Goal: Transaction & Acquisition: Subscribe to service/newsletter

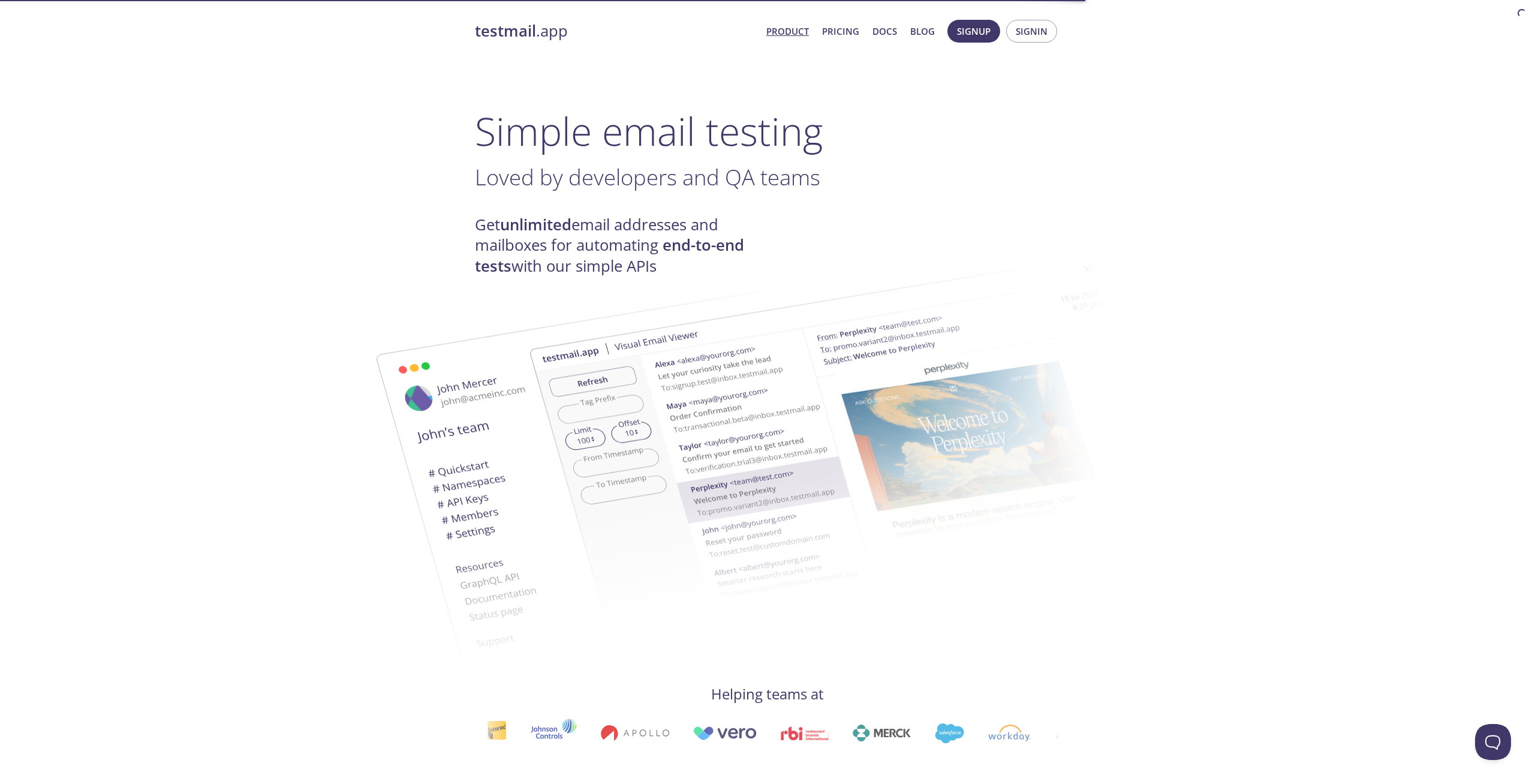
click at [642, 249] on img at bounding box center [853, 442] width 648 height 406
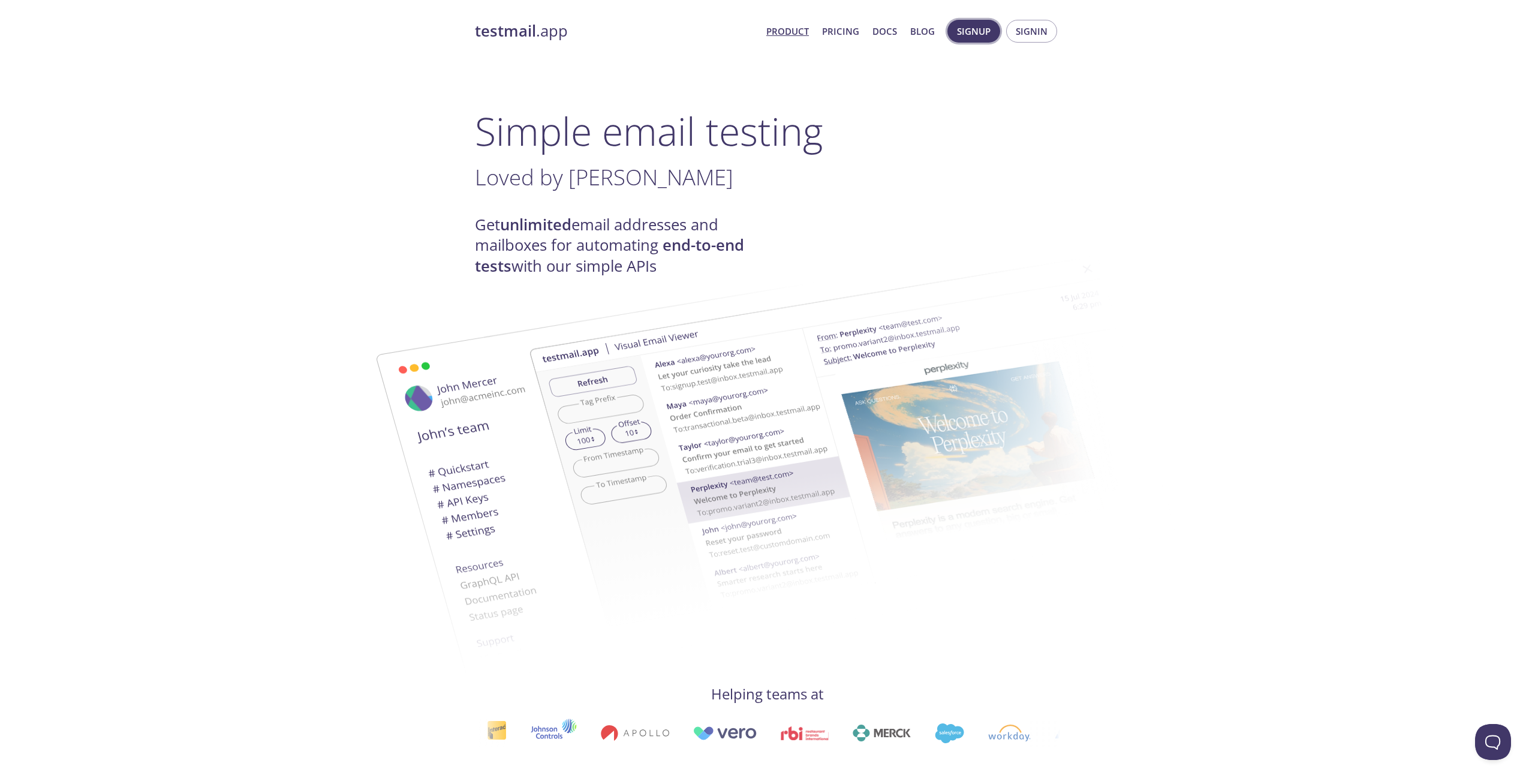
click at [980, 29] on span "Signup" at bounding box center [975, 31] width 34 height 16
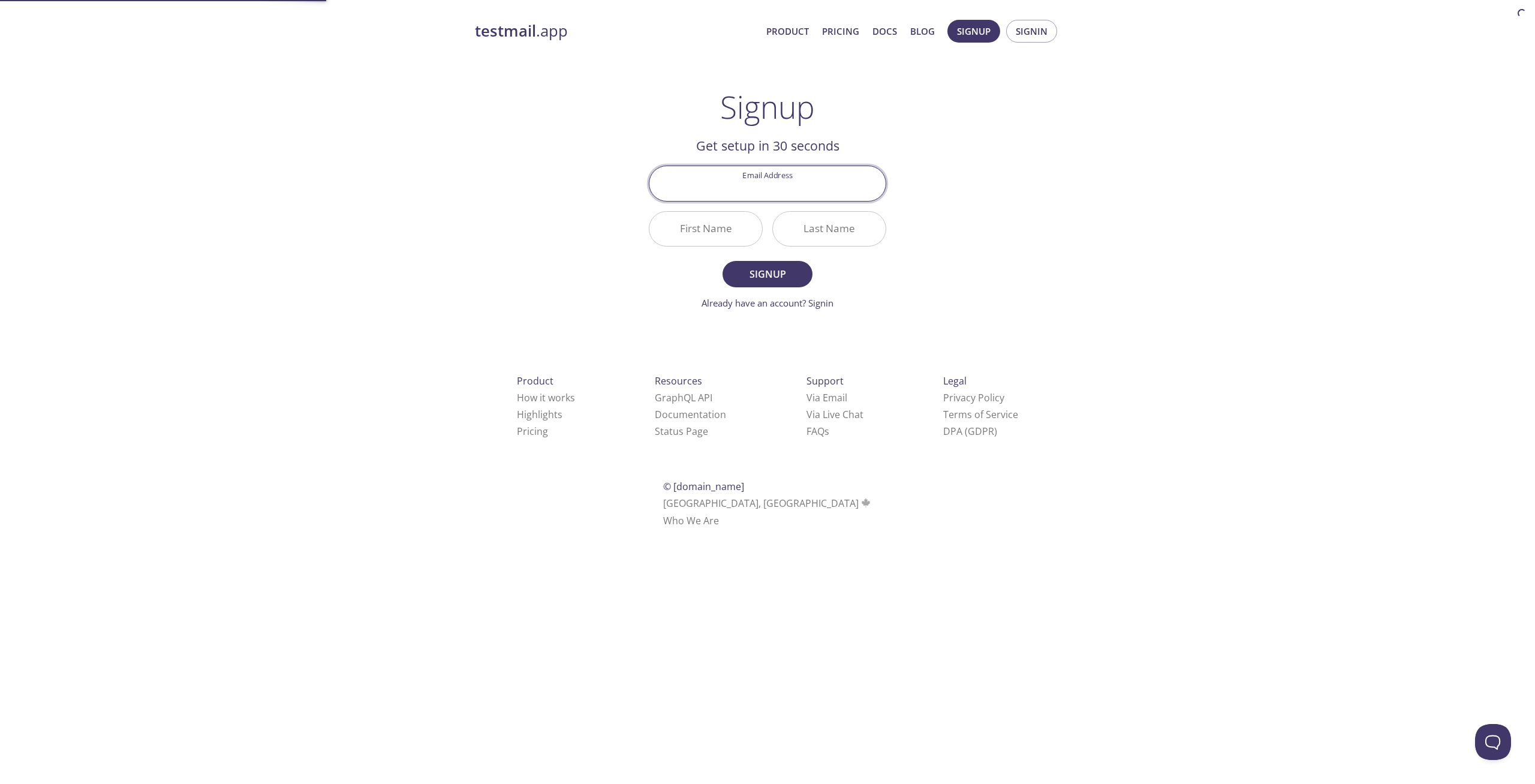
click at [740, 186] on input "Email Address" at bounding box center [767, 183] width 236 height 34
type input "nielopie1@web.de"
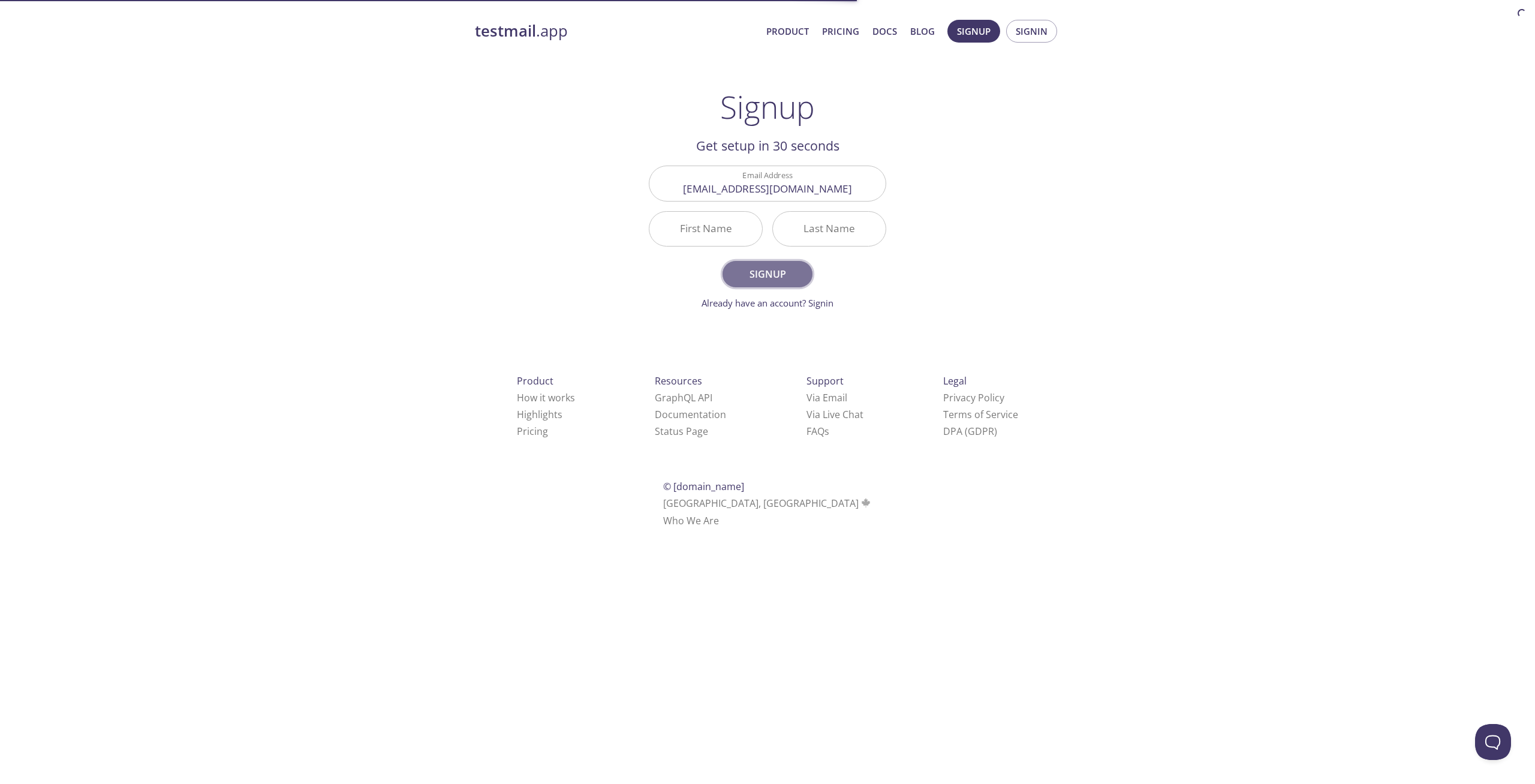
click at [775, 279] on span "Signup" at bounding box center [767, 275] width 63 height 17
click at [689, 237] on input "First Name Required" at bounding box center [706, 228] width 113 height 34
type input "Waldo"
type input "Salhamir"
click at [723, 261] on button "Signup" at bounding box center [767, 275] width 90 height 26
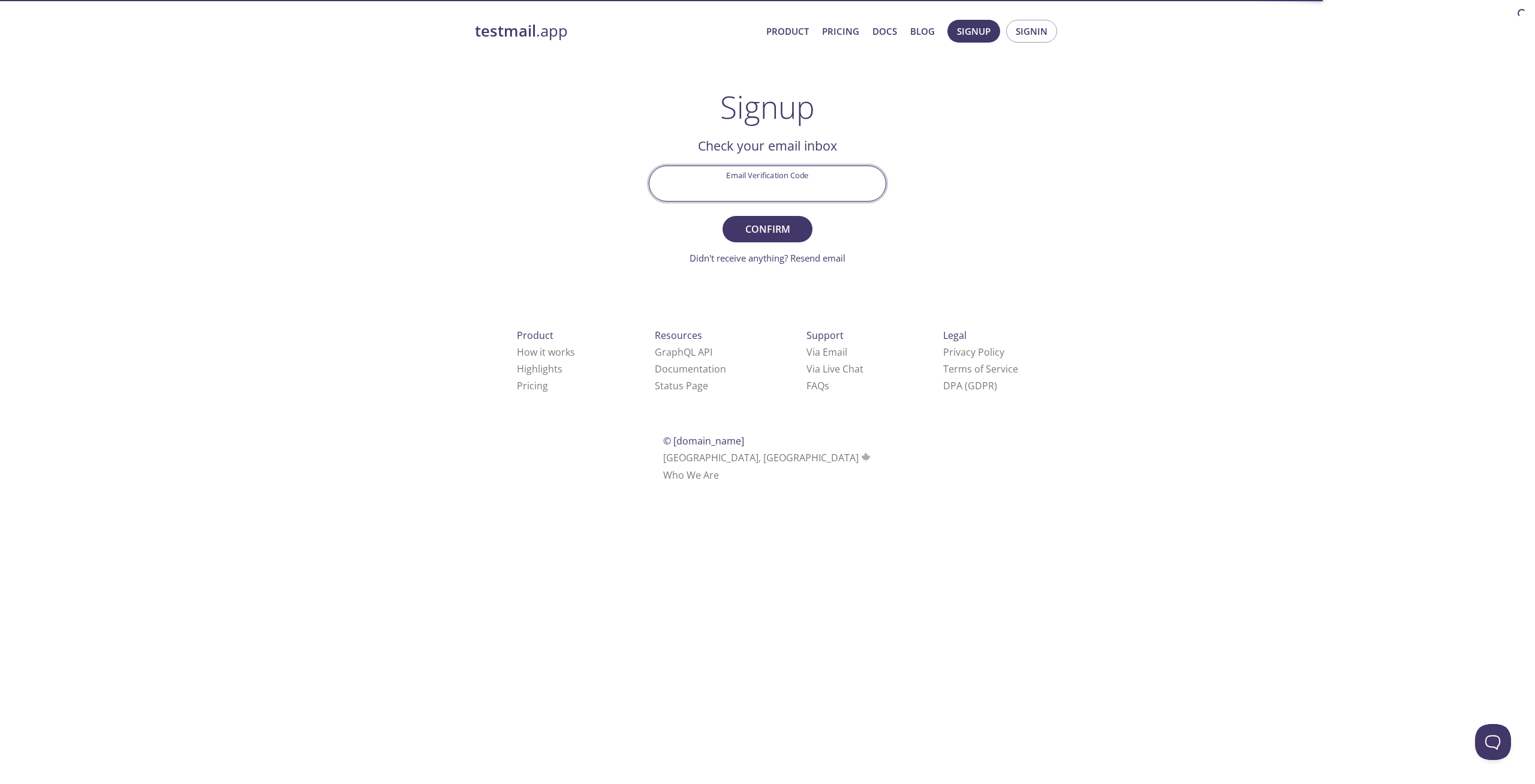
click at [796, 197] on input "Email Verification Code" at bounding box center [767, 183] width 236 height 34
type input "vtujqq4"
click at [723, 216] on button "Confirm" at bounding box center [767, 229] width 90 height 26
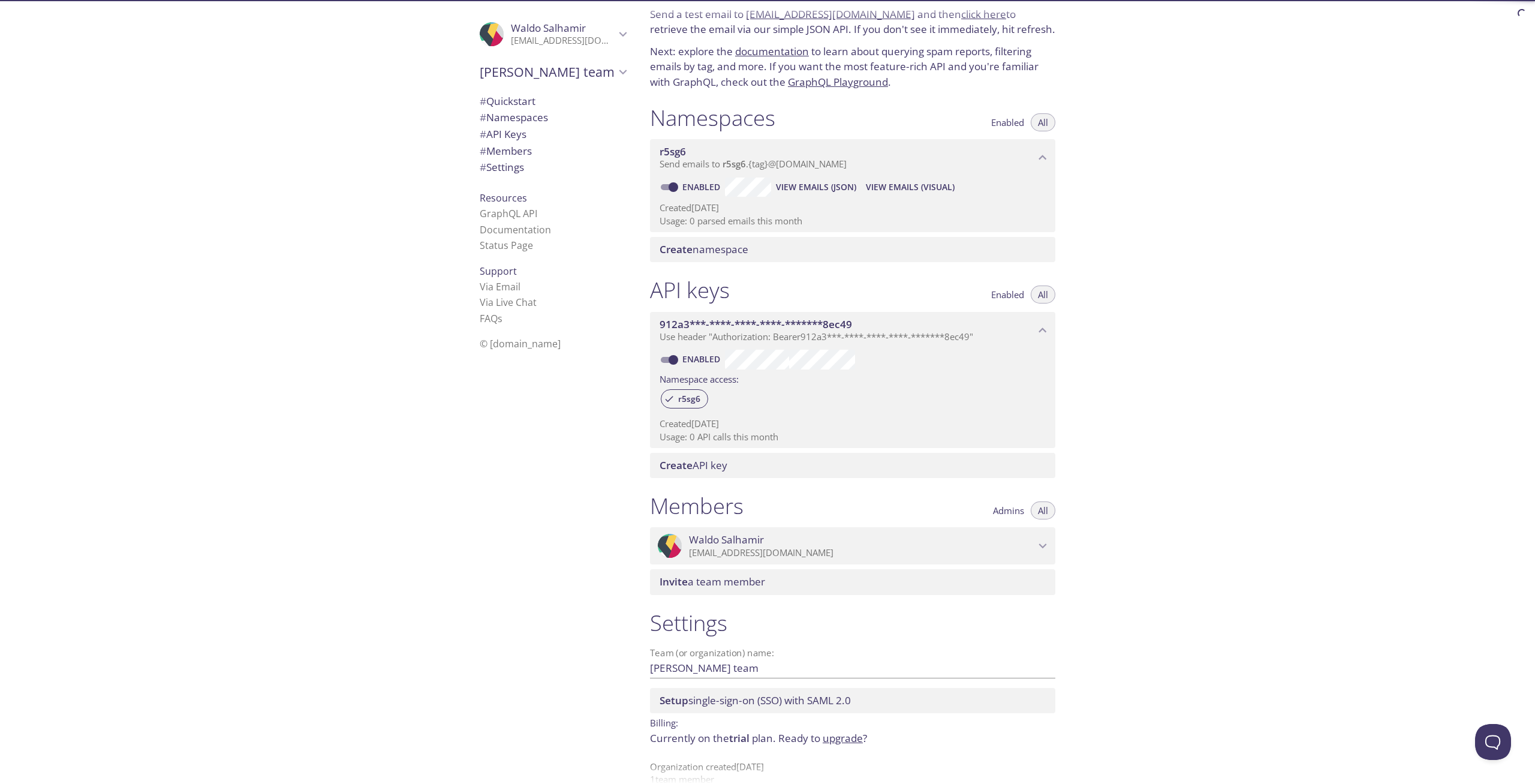
scroll to position [69, 0]
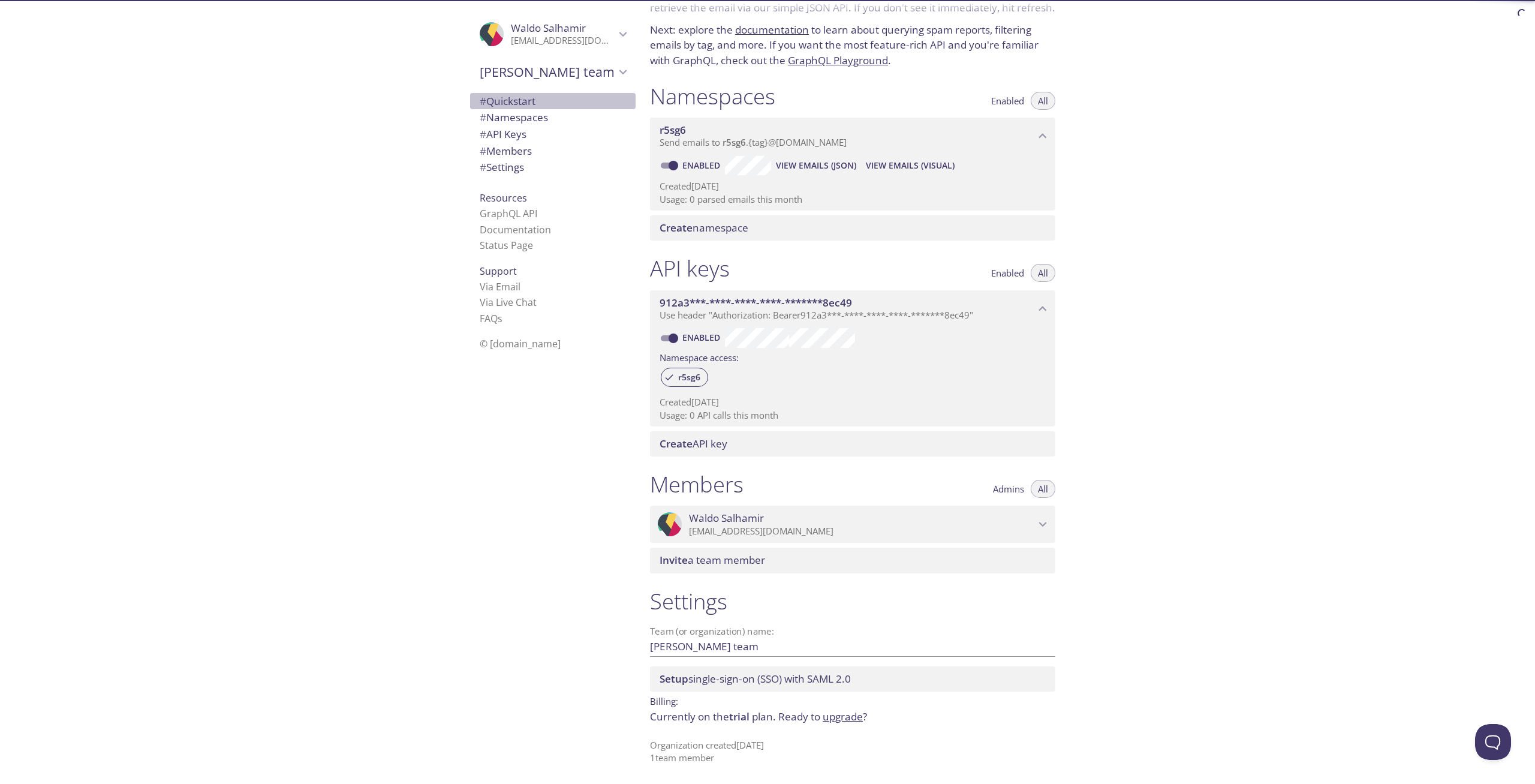
click at [542, 105] on span "# Quickstart" at bounding box center [553, 101] width 146 height 16
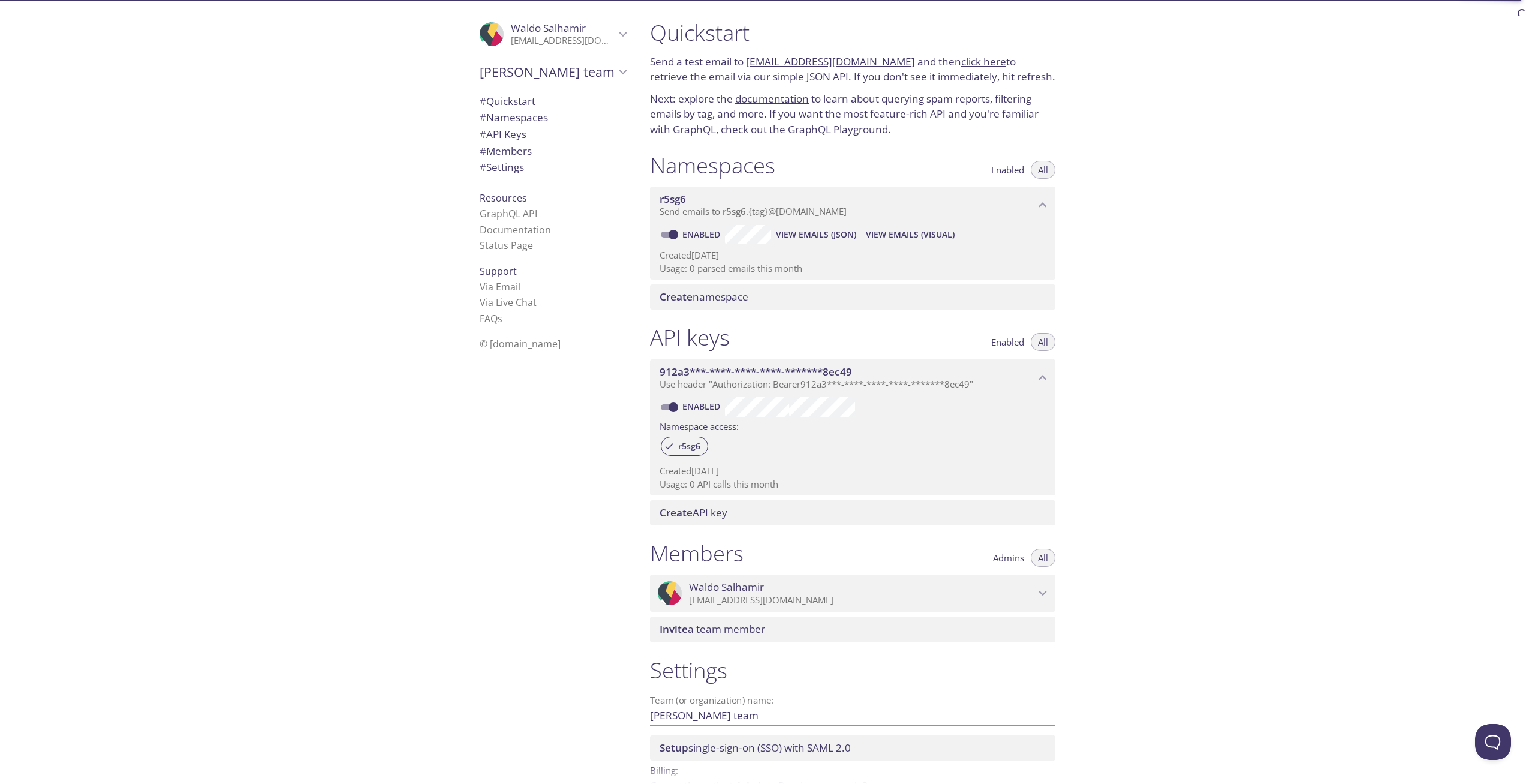
click at [816, 65] on link "r5sg6.test@inbox.testmail.app" at bounding box center [830, 61] width 169 height 14
click at [970, 65] on link "click here" at bounding box center [984, 61] width 45 height 14
click at [850, 127] on link "GraphQL Playground" at bounding box center [838, 129] width 100 height 14
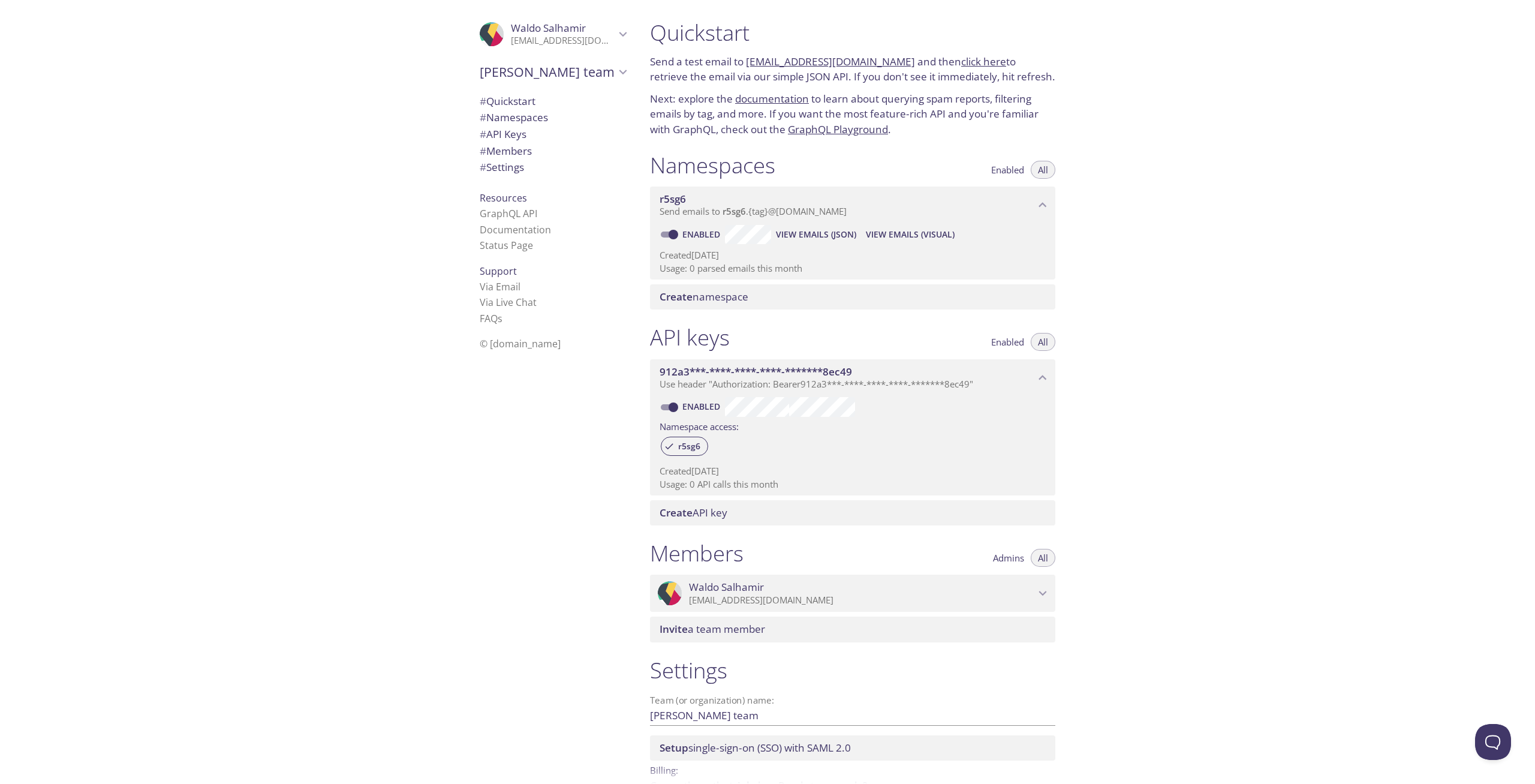
click at [527, 78] on span "Waldo's team" at bounding box center [548, 72] width 136 height 17
click at [547, 67] on span "Waldo's team" at bounding box center [548, 72] width 136 height 17
click at [736, 29] on h1 "Quickstart" at bounding box center [853, 32] width 406 height 27
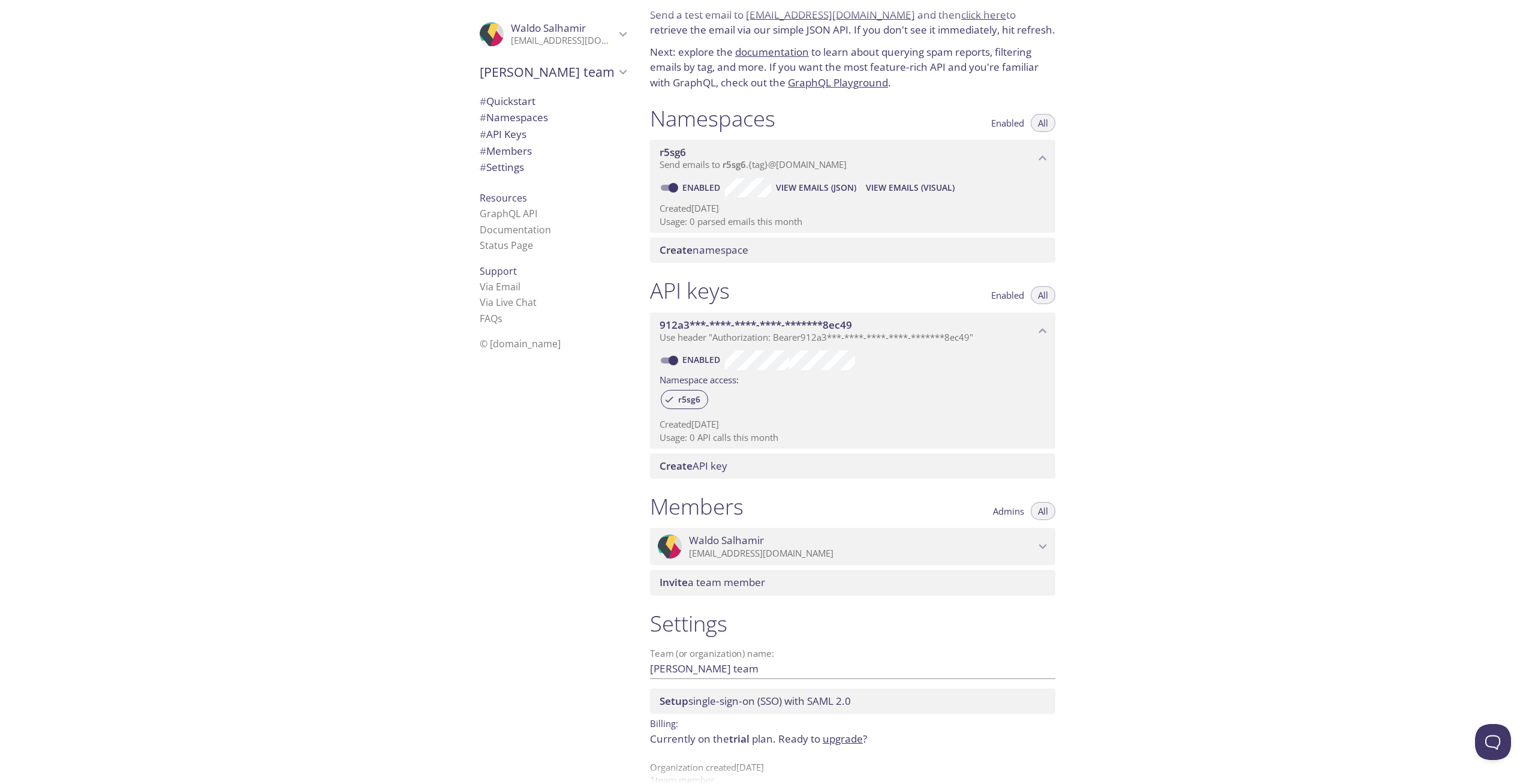
scroll to position [69, 0]
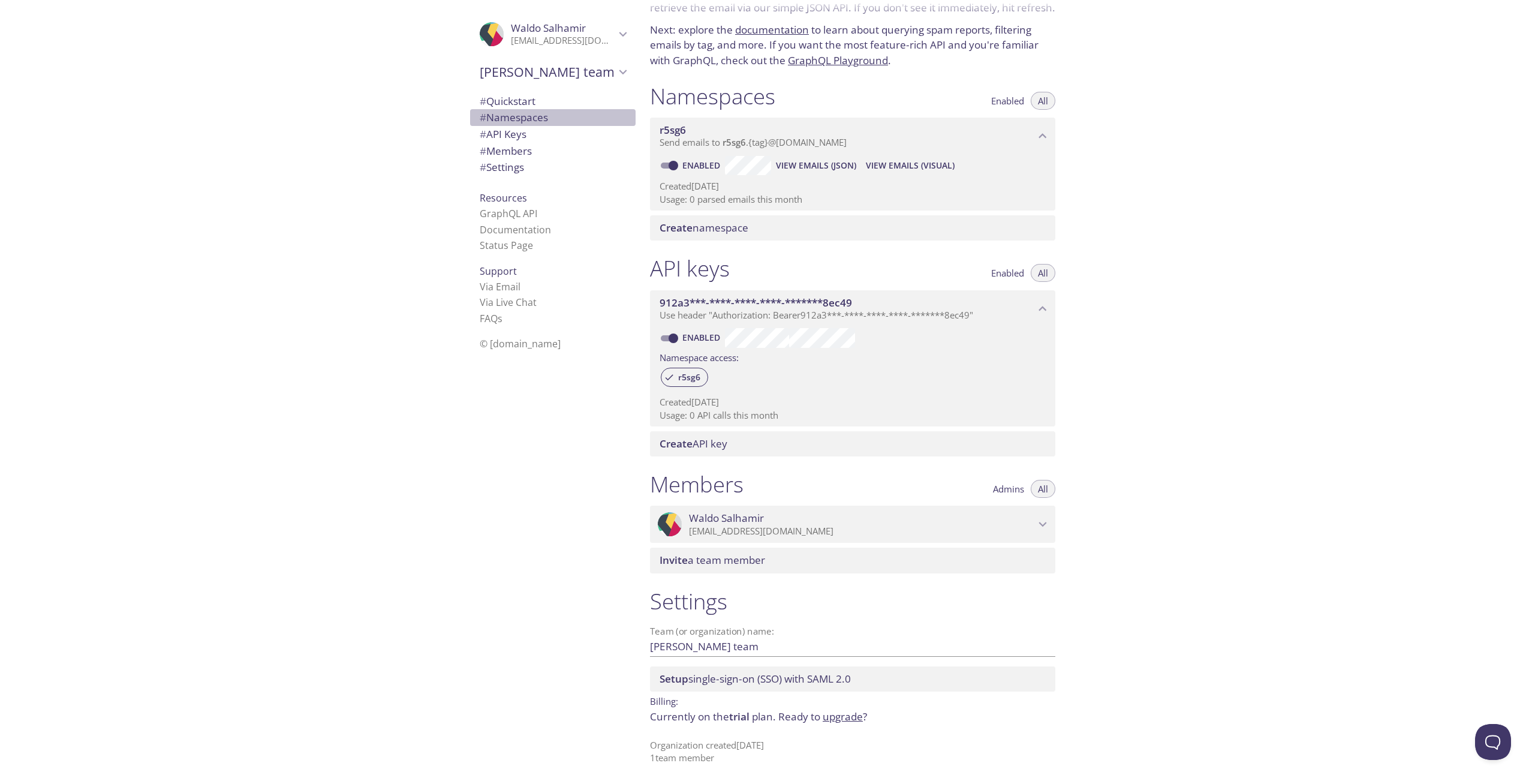
click at [538, 118] on span "# Namespaces" at bounding box center [514, 117] width 68 height 14
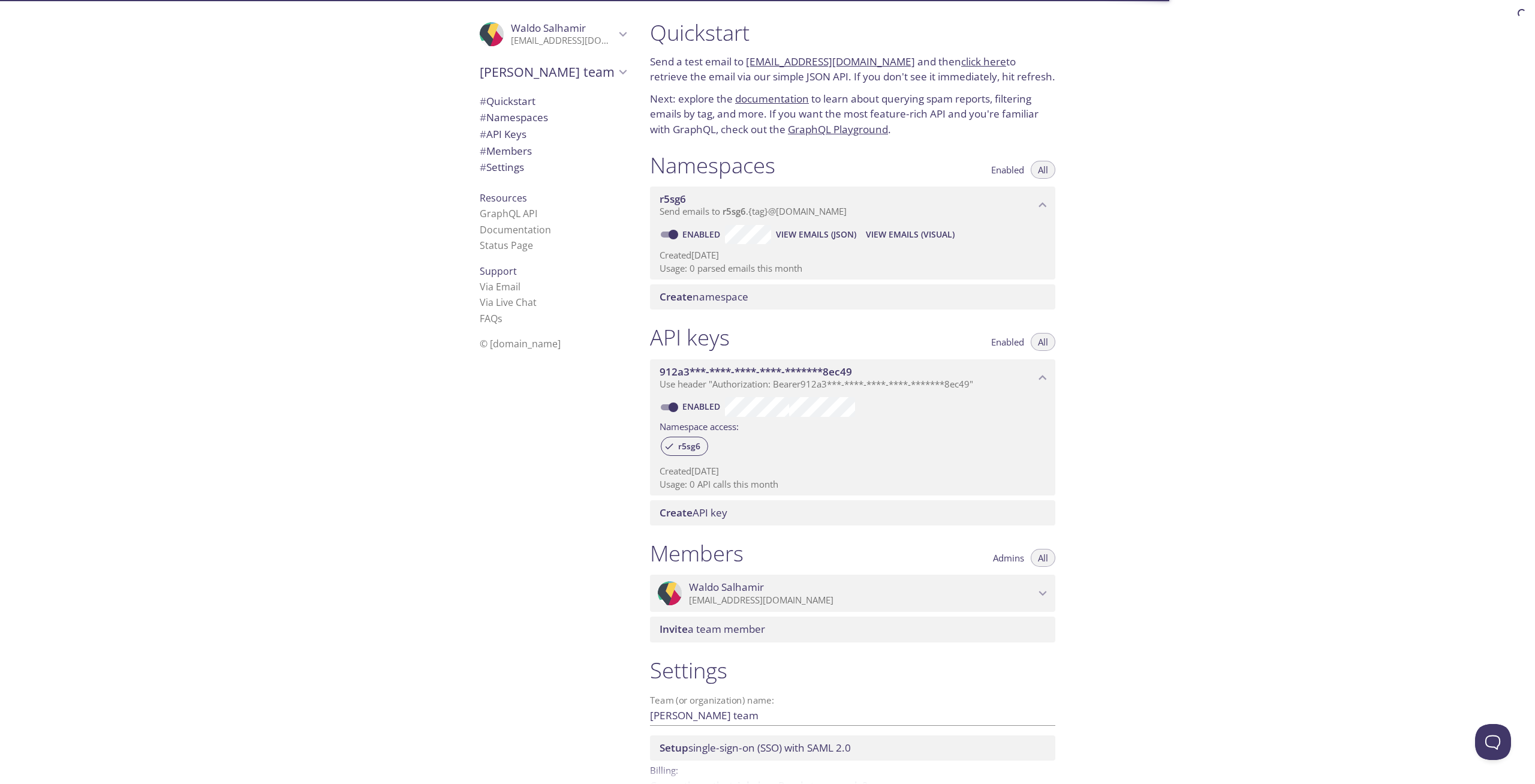
click at [559, 22] on span "Waldo Salhamir" at bounding box center [548, 27] width 75 height 14
click at [493, 28] on icon "Waldo Salhamir" at bounding box center [495, 26] width 15 height 25
click at [724, 35] on h1 "Quickstart" at bounding box center [853, 32] width 406 height 27
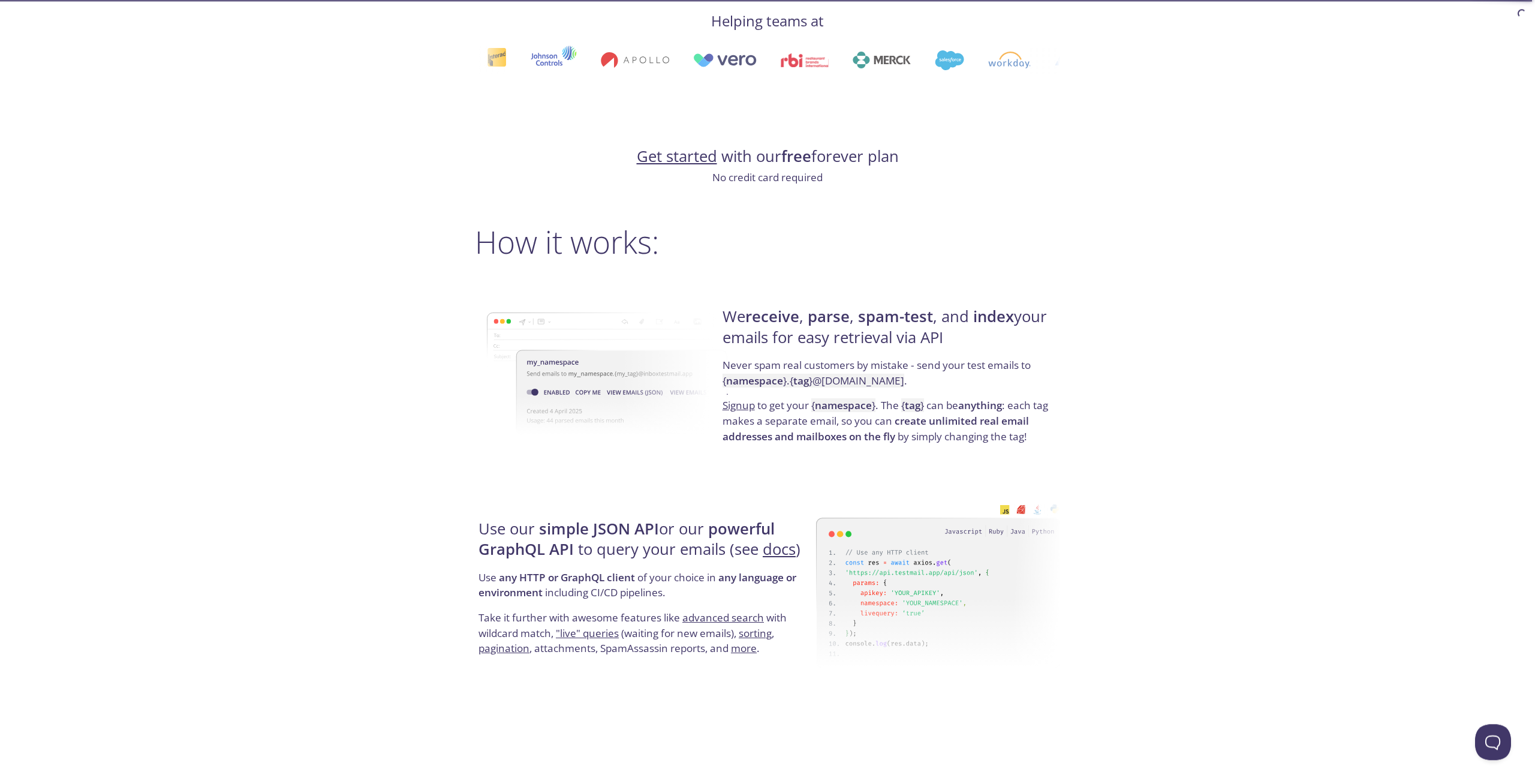
scroll to position [795, 0]
